Goal: Transaction & Acquisition: Purchase product/service

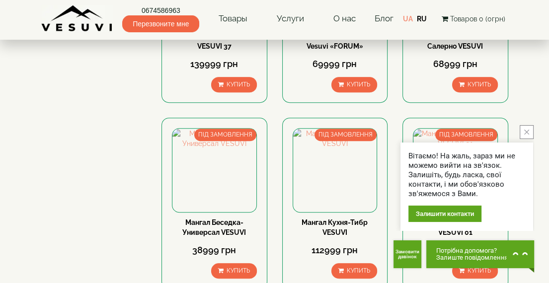
scroll to position [447, 0]
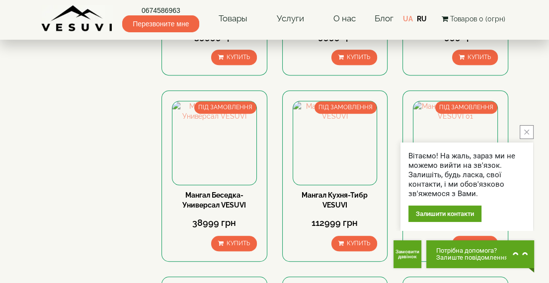
click at [527, 131] on icon "close button" at bounding box center [526, 132] width 5 height 5
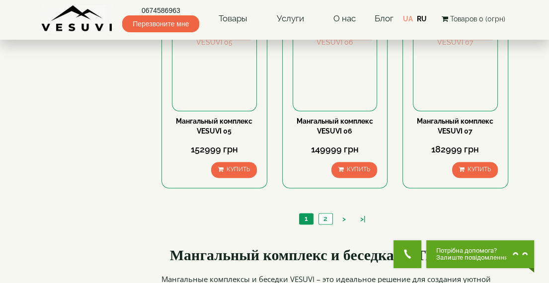
scroll to position [943, 0]
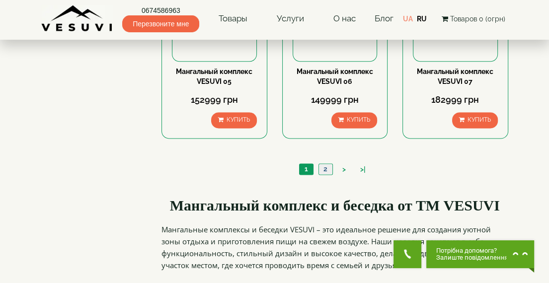
click at [324, 166] on link "2" at bounding box center [325, 169] width 14 height 10
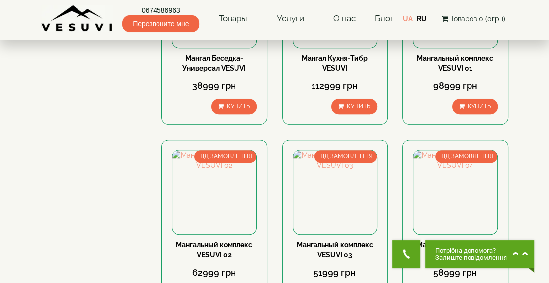
scroll to position [596, 0]
